Goal: Check status

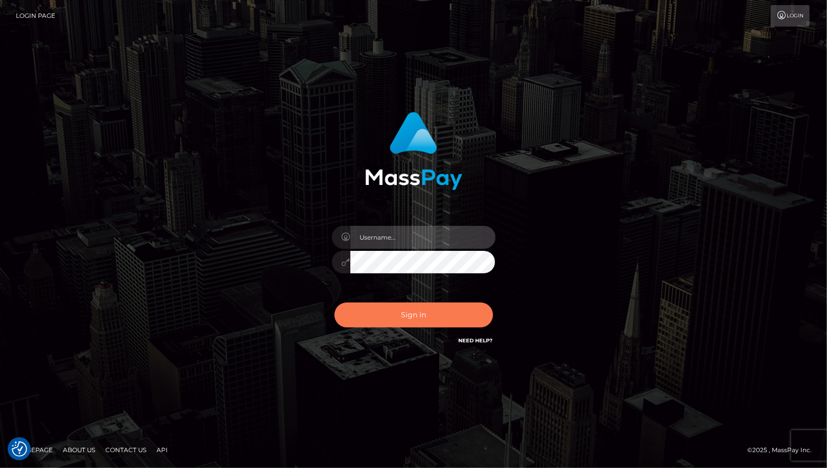
type input "MaryJoy"
click at [407, 321] on button "Sign in" at bounding box center [413, 315] width 159 height 25
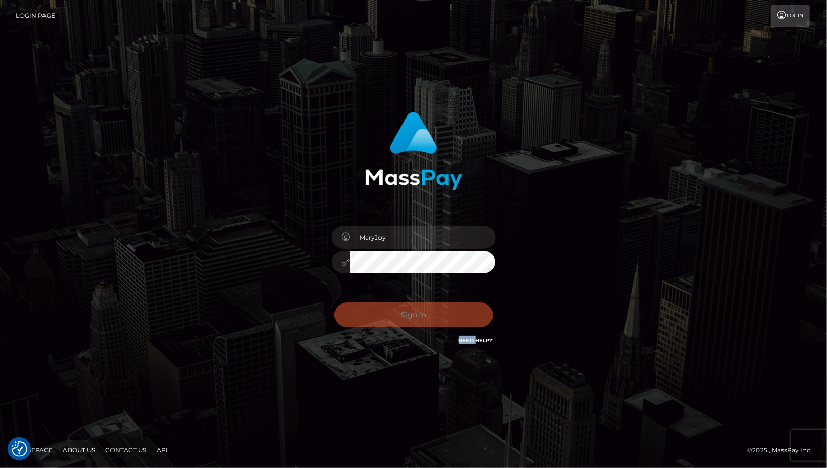
click at [407, 321] on div "Sign in Need Help?" at bounding box center [413, 320] width 179 height 46
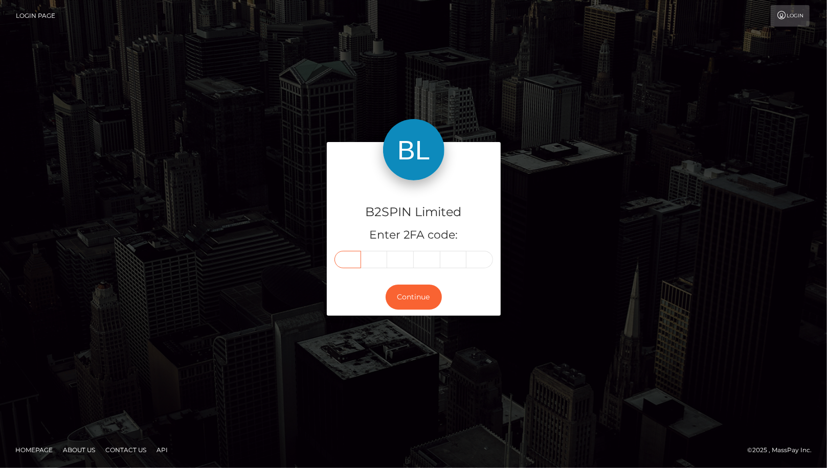
click at [352, 254] on input "text" at bounding box center [347, 259] width 27 height 17
type input "6"
type input "1"
type input "7"
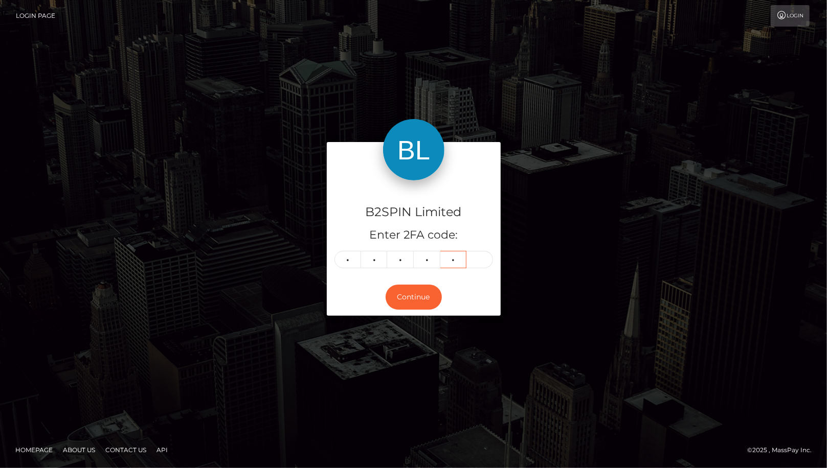
type input "0"
type input "1"
click at [399, 293] on button "Continue" at bounding box center [414, 297] width 56 height 25
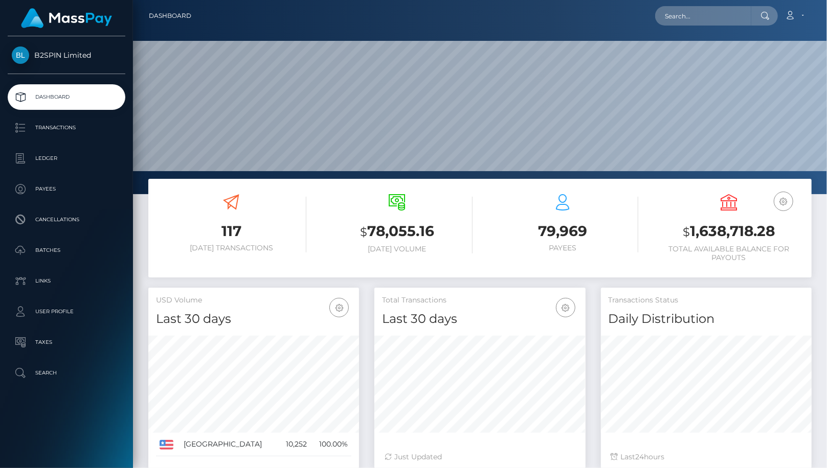
scroll to position [181, 211]
click at [676, 20] on input "text" at bounding box center [703, 15] width 96 height 19
paste input "3379121"
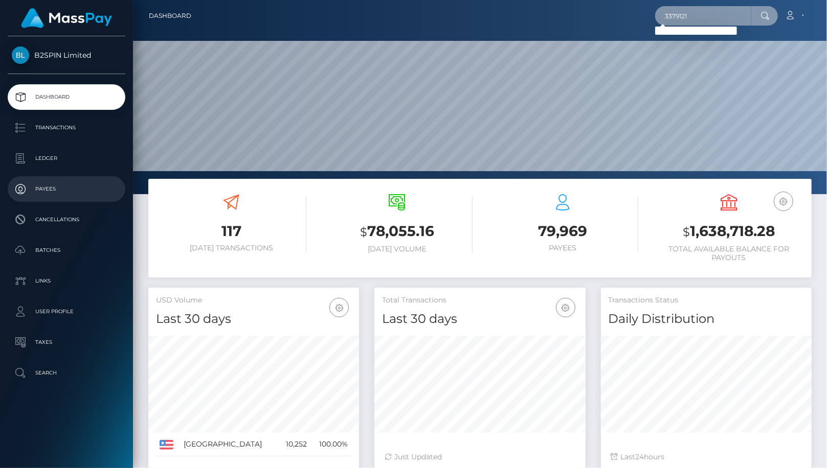
type input "3379121"
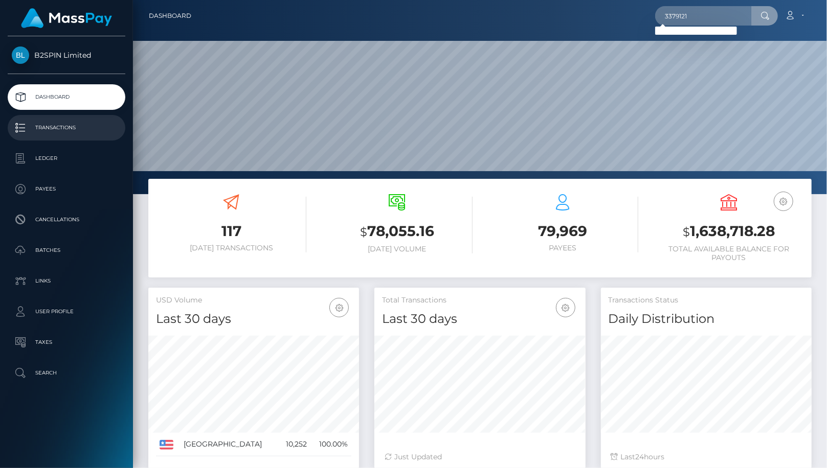
click at [86, 126] on p "Transactions" at bounding box center [66, 127] width 109 height 15
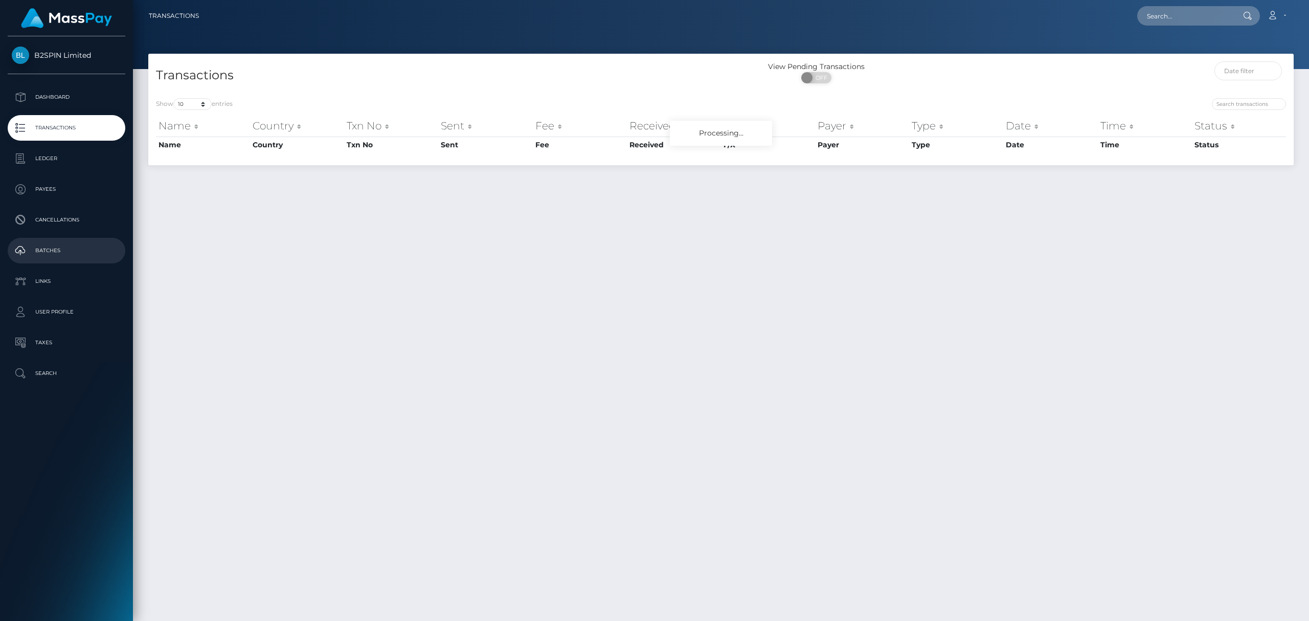
click at [66, 250] on p "Batches" at bounding box center [66, 250] width 109 height 15
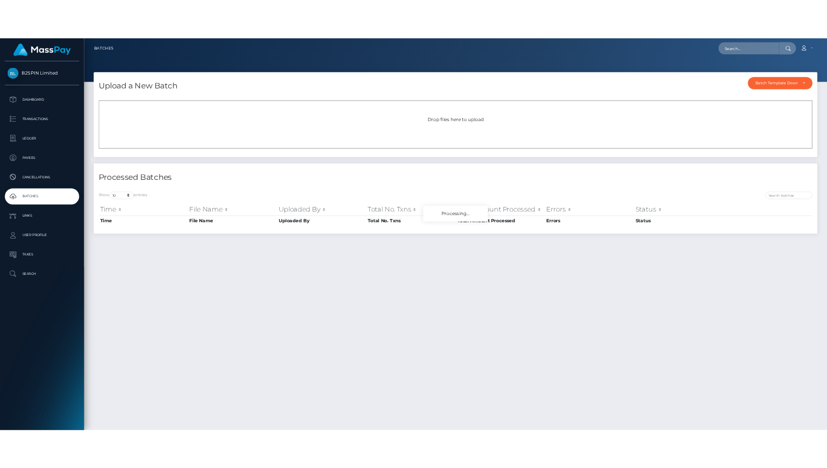
scroll to position [27, 0]
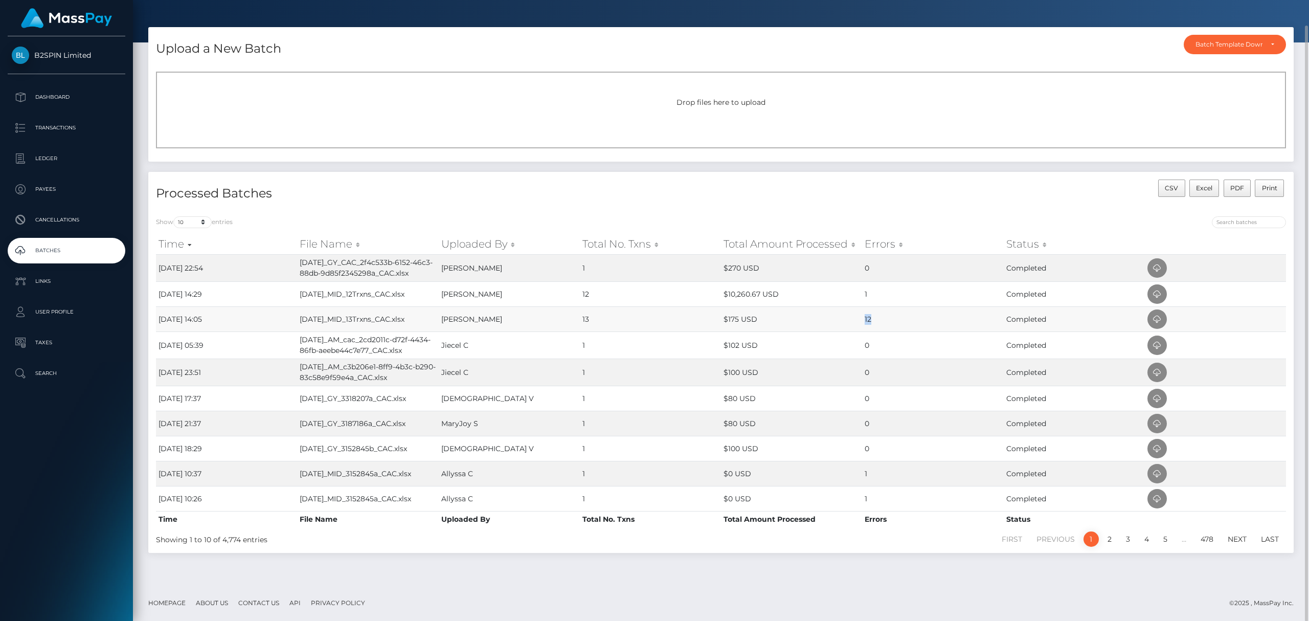
drag, startPoint x: 847, startPoint y: 325, endPoint x: 968, endPoint y: 324, distance: 120.7
click at [968, 324] on tr "[DATE] 14:05 [DATE]_MID_13Trxns_CAC.xlsx [PERSON_NAME] R 13 $175 USD 12 Complet…" at bounding box center [721, 318] width 1130 height 25
click at [968, 324] on td "12" at bounding box center [932, 318] width 141 height 25
click at [1160, 322] on icon at bounding box center [1157, 319] width 12 height 13
